Goal: Task Accomplishment & Management: Use online tool/utility

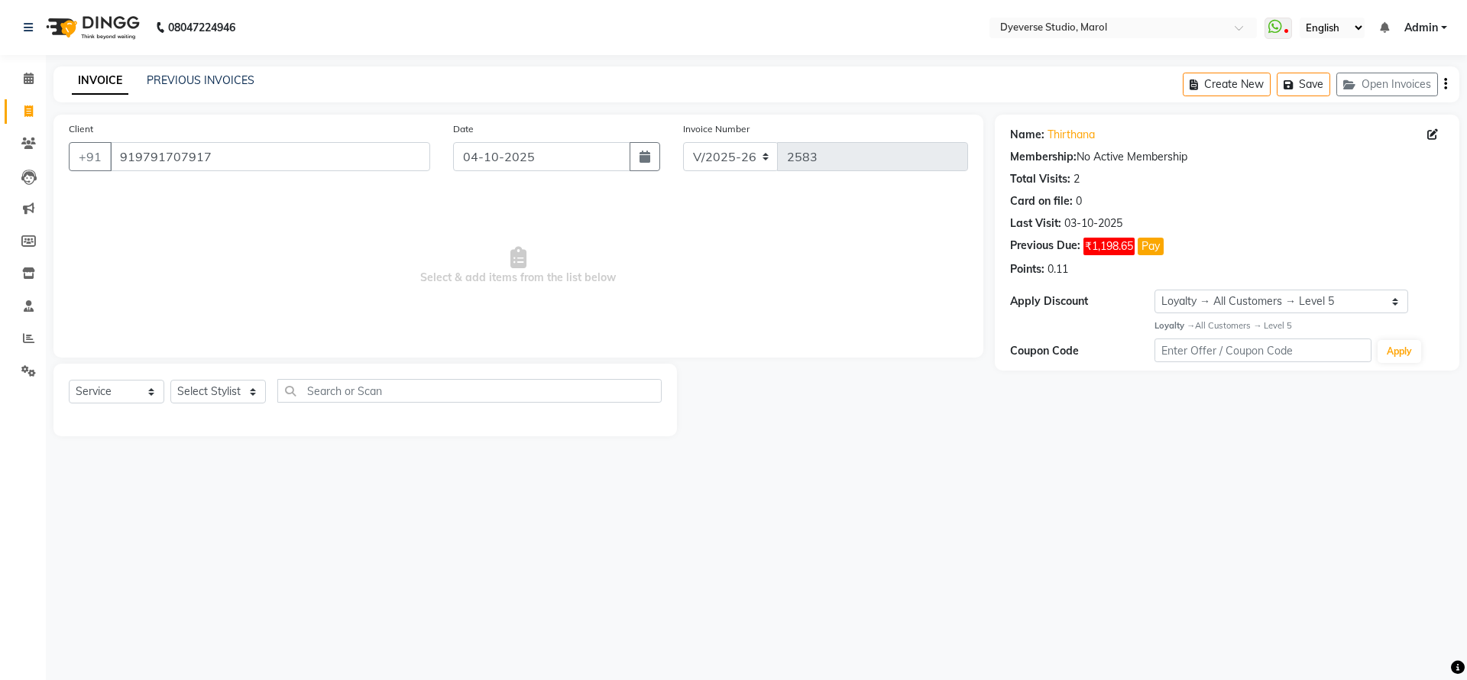
select select "6368"
select select "service"
select select "1: Object"
click at [9, 139] on app-home "08047224946 Select Location × Dyeverse Studio, Marol WhatsApp Status ✕ Status: …" at bounding box center [733, 229] width 1467 height 459
click at [230, 396] on select "Select Stylist [PERSON_NAME] [PERSON_NAME] [PERSON_NAME] [PERSON_NAME] [PERSON_…" at bounding box center [217, 392] width 95 height 24
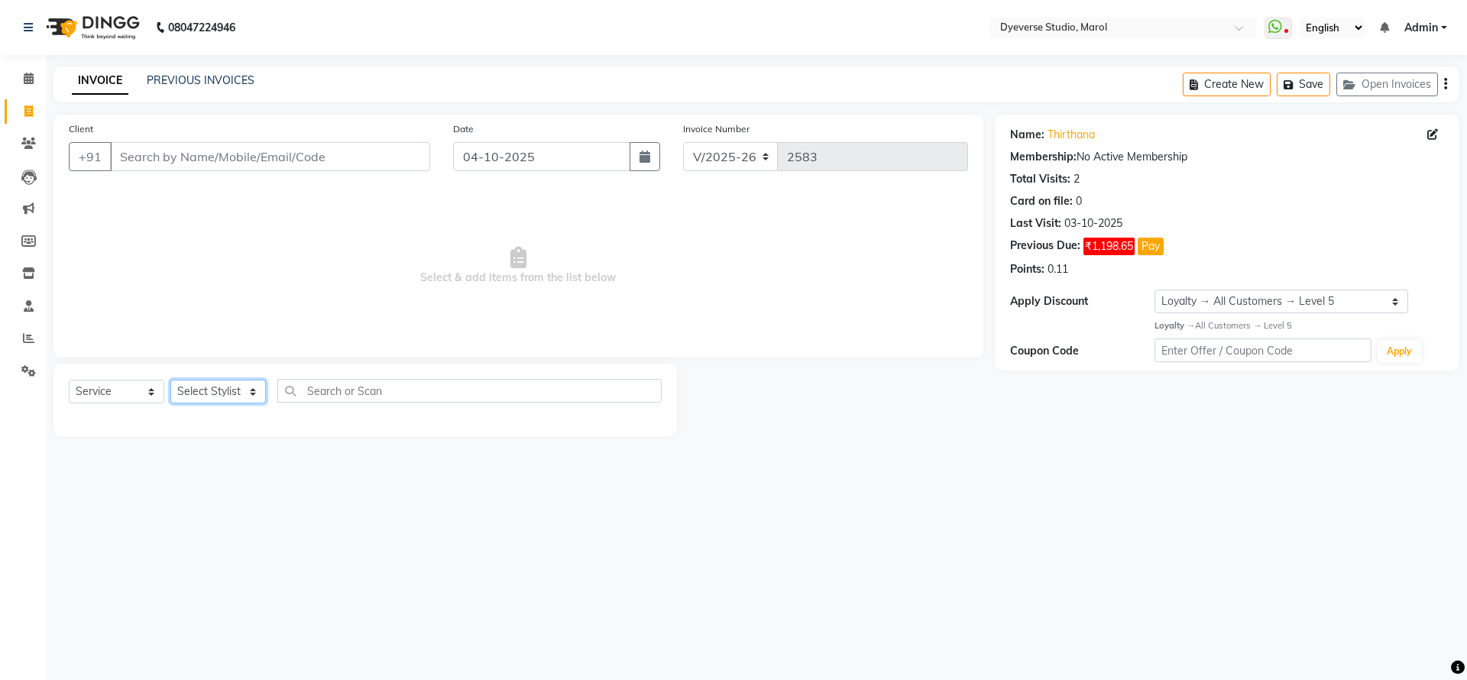
select select "48246"
click at [170, 380] on select "Select Stylist [PERSON_NAME] [PERSON_NAME] [PERSON_NAME] [PERSON_NAME] [PERSON_…" at bounding box center [217, 392] width 95 height 24
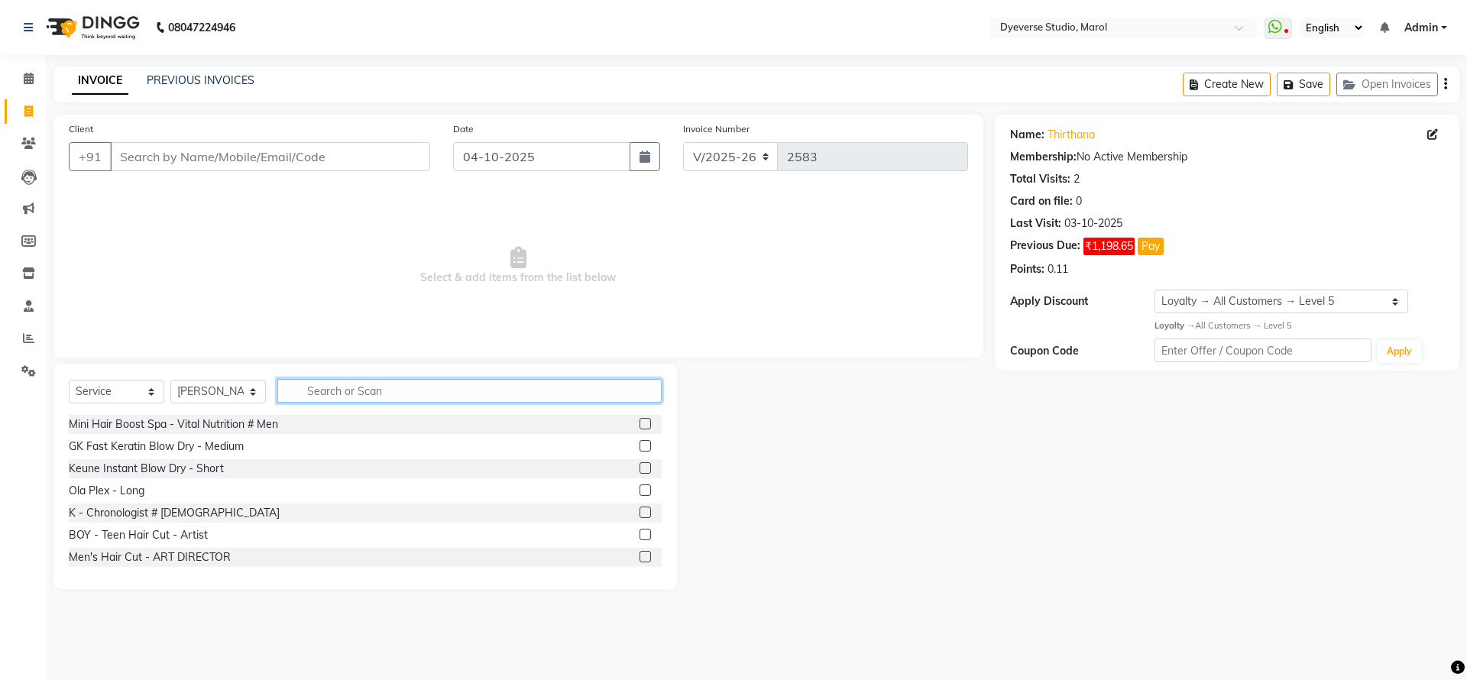
click at [364, 392] on input "text" at bounding box center [469, 391] width 384 height 24
type input "high"
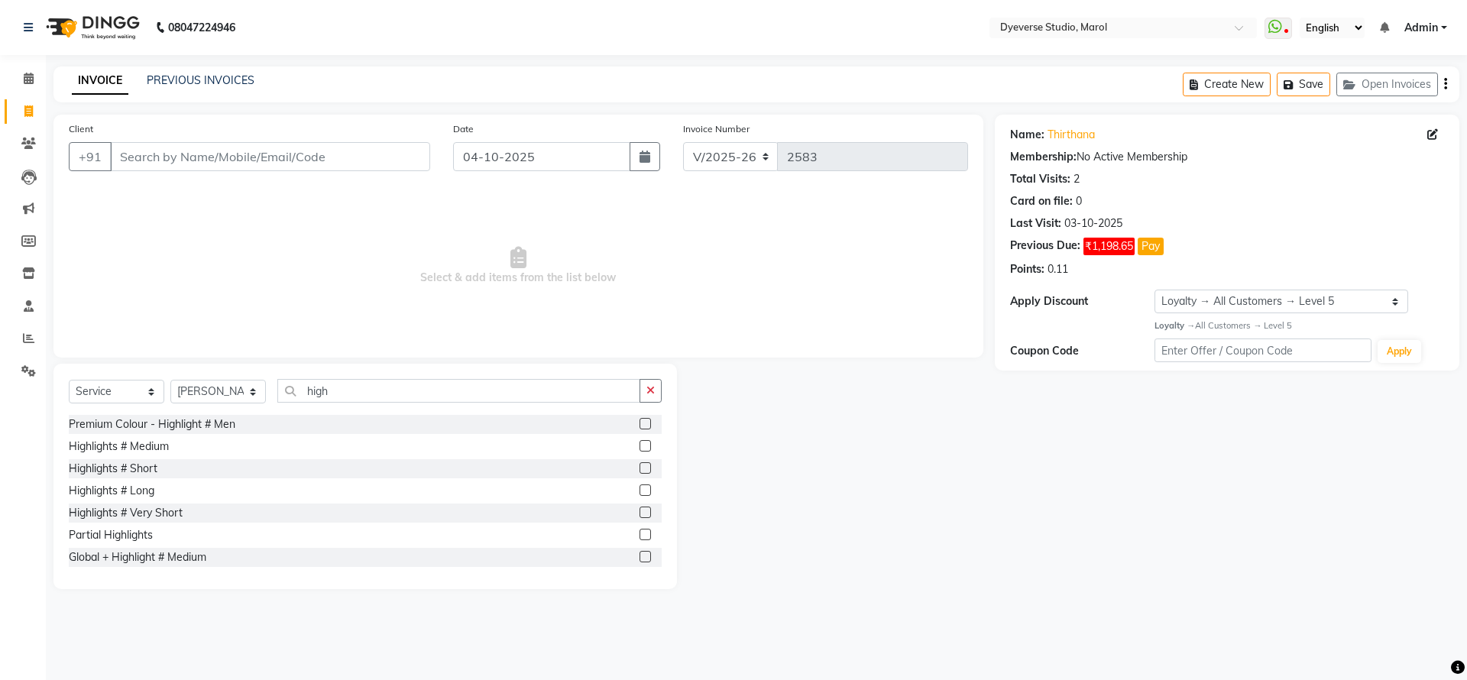
click at [639, 490] on label at bounding box center [644, 489] width 11 height 11
click at [639, 490] on input "checkbox" at bounding box center [644, 491] width 10 height 10
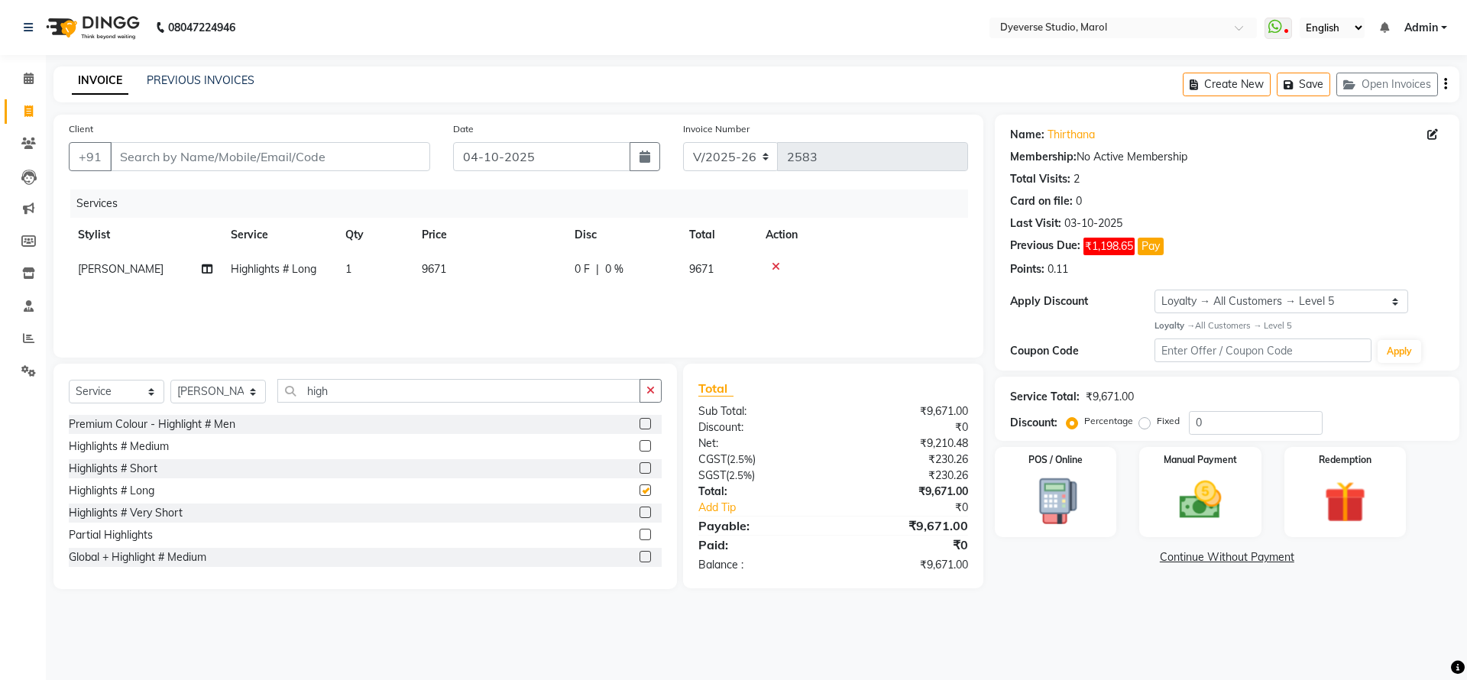
checkbox input "false"
click at [28, 375] on icon at bounding box center [28, 370] width 15 height 11
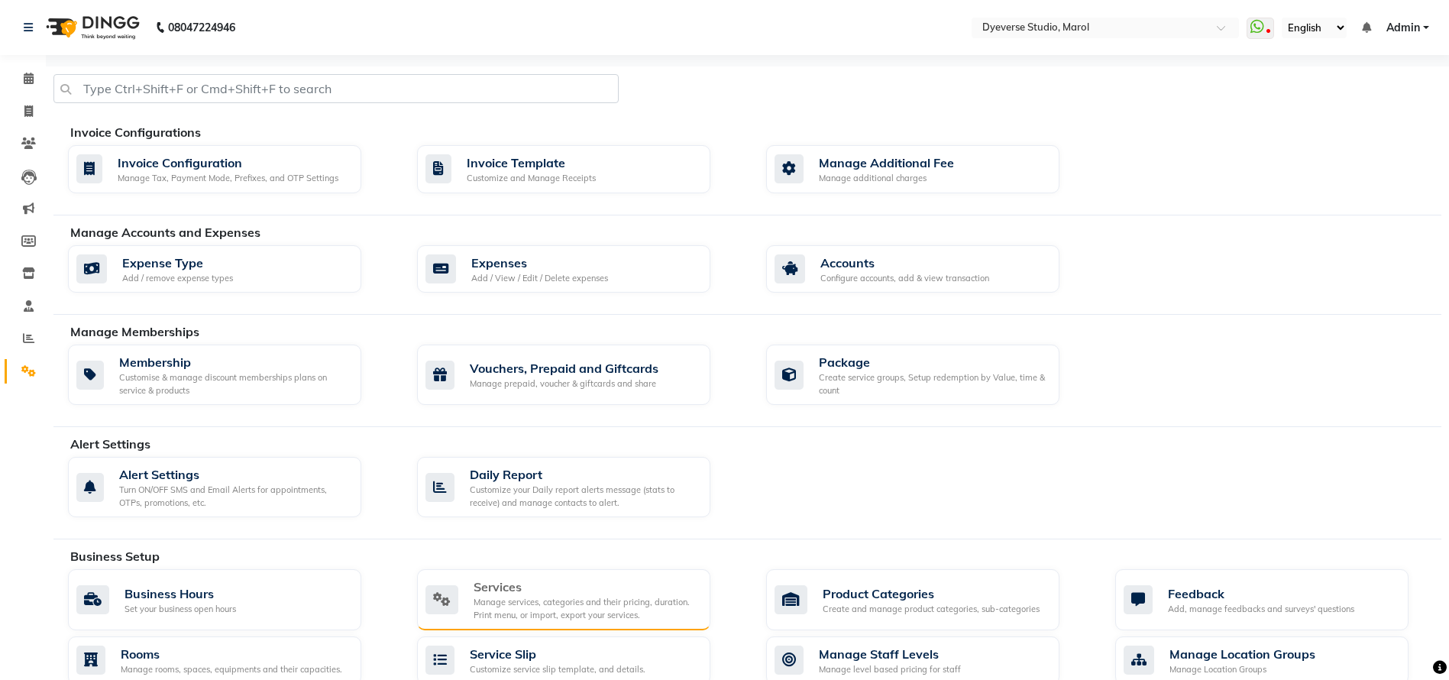
click at [632, 626] on div "Services Manage services, categories and their pricing, duration. Print menu, o…" at bounding box center [563, 599] width 293 height 61
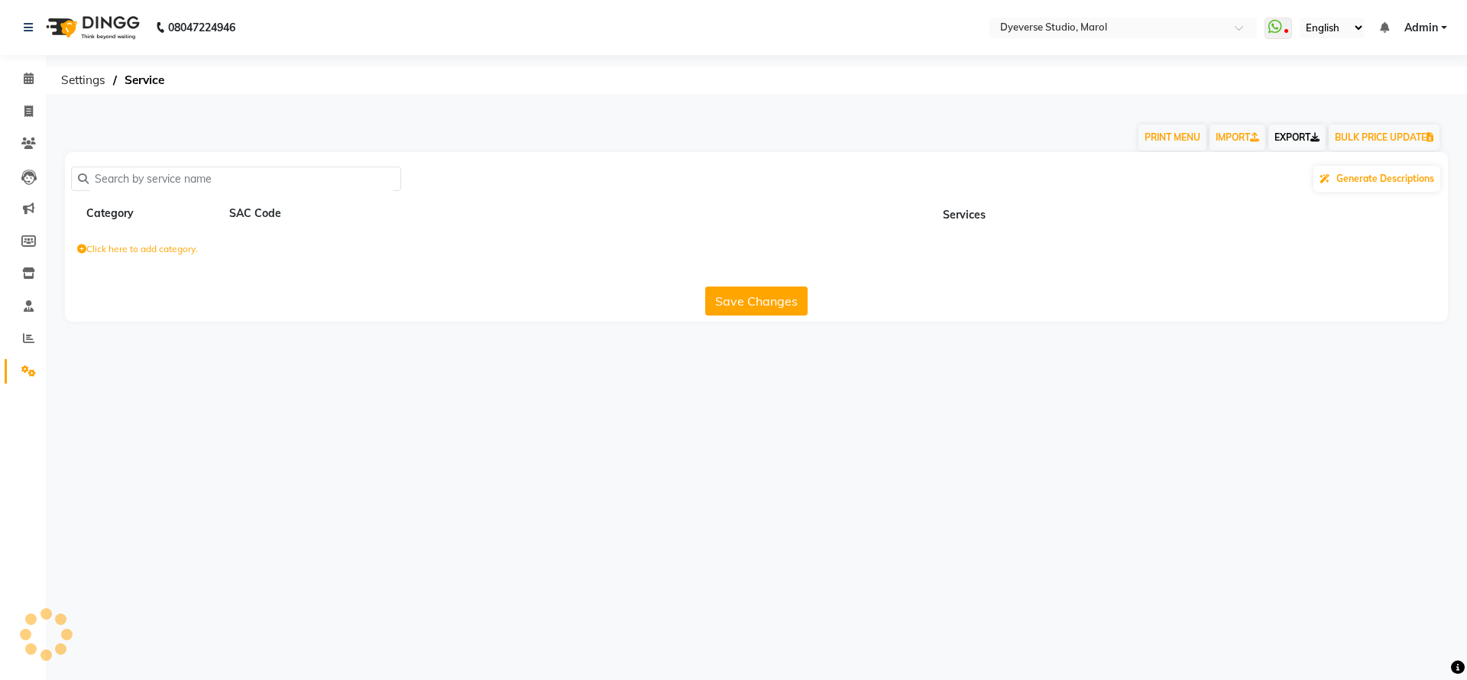
click at [1284, 139] on link "EXPORT" at bounding box center [1296, 138] width 57 height 26
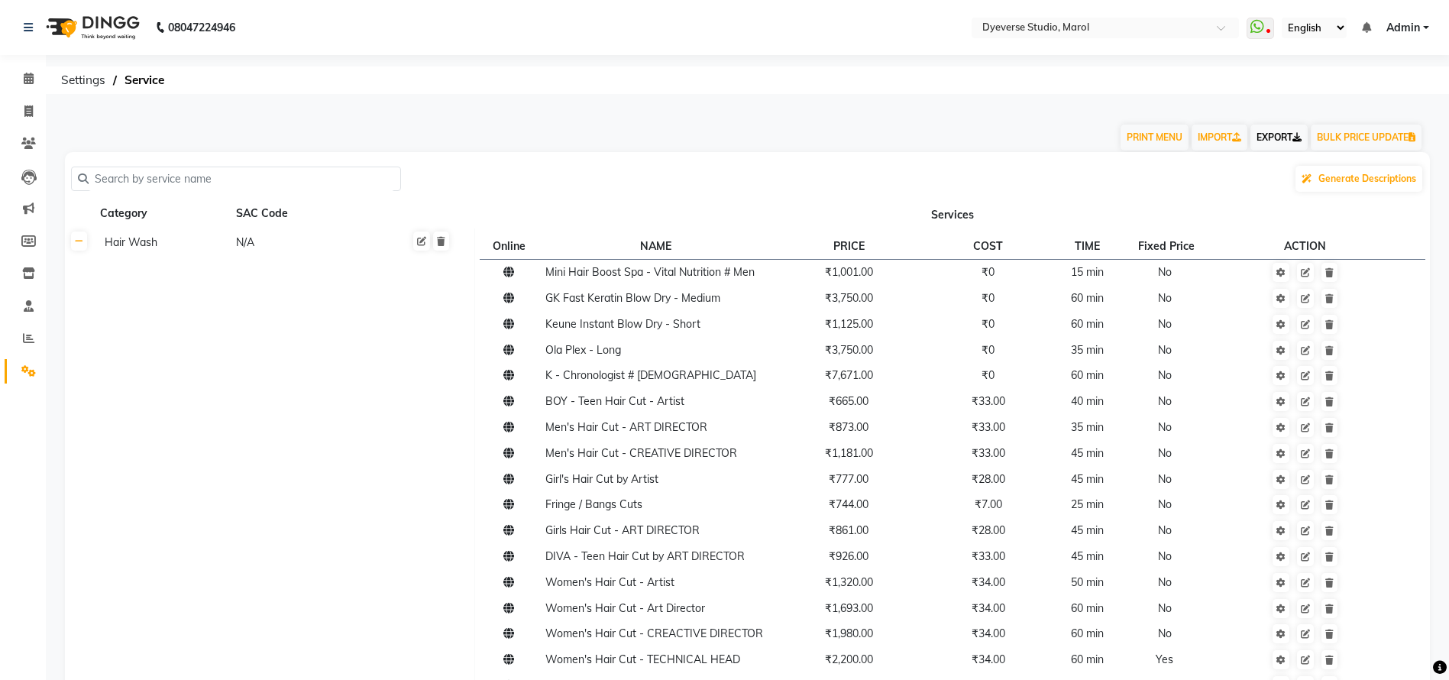
click at [1285, 132] on link "EXPORT" at bounding box center [1279, 138] width 57 height 26
